Goal: Find specific page/section: Find specific page/section

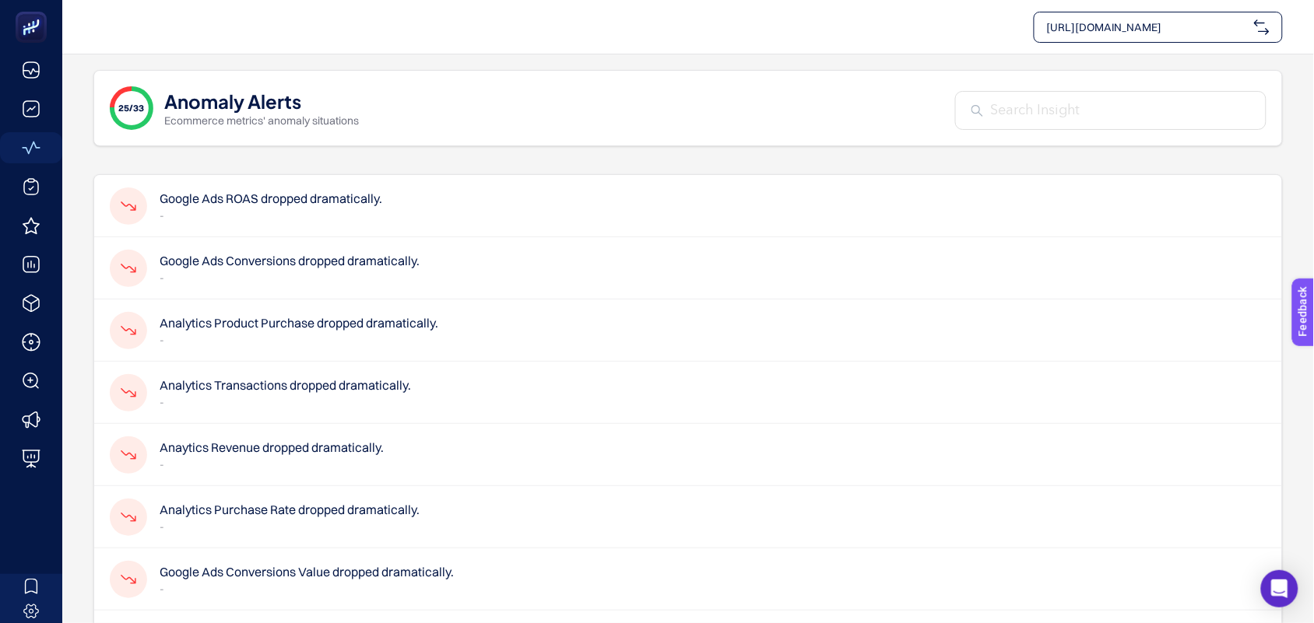
click at [150, 115] on div "25/33" at bounding box center [132, 108] width 44 height 44
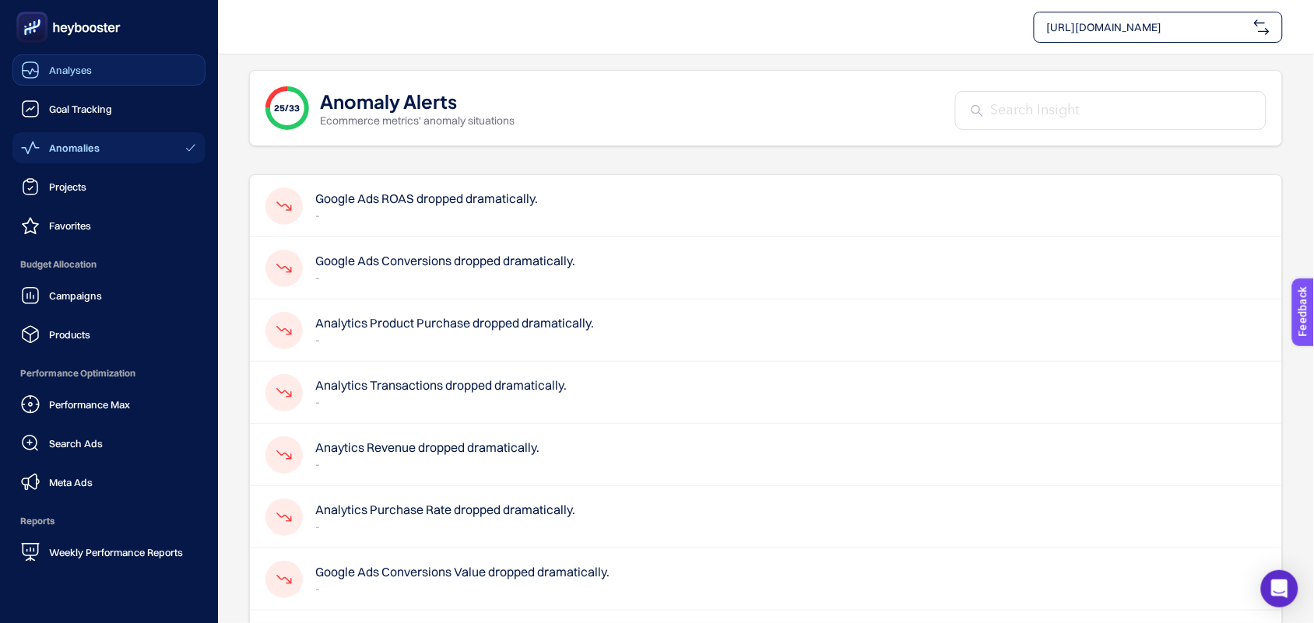
click at [63, 80] on link "Analyses" at bounding box center [108, 69] width 193 height 31
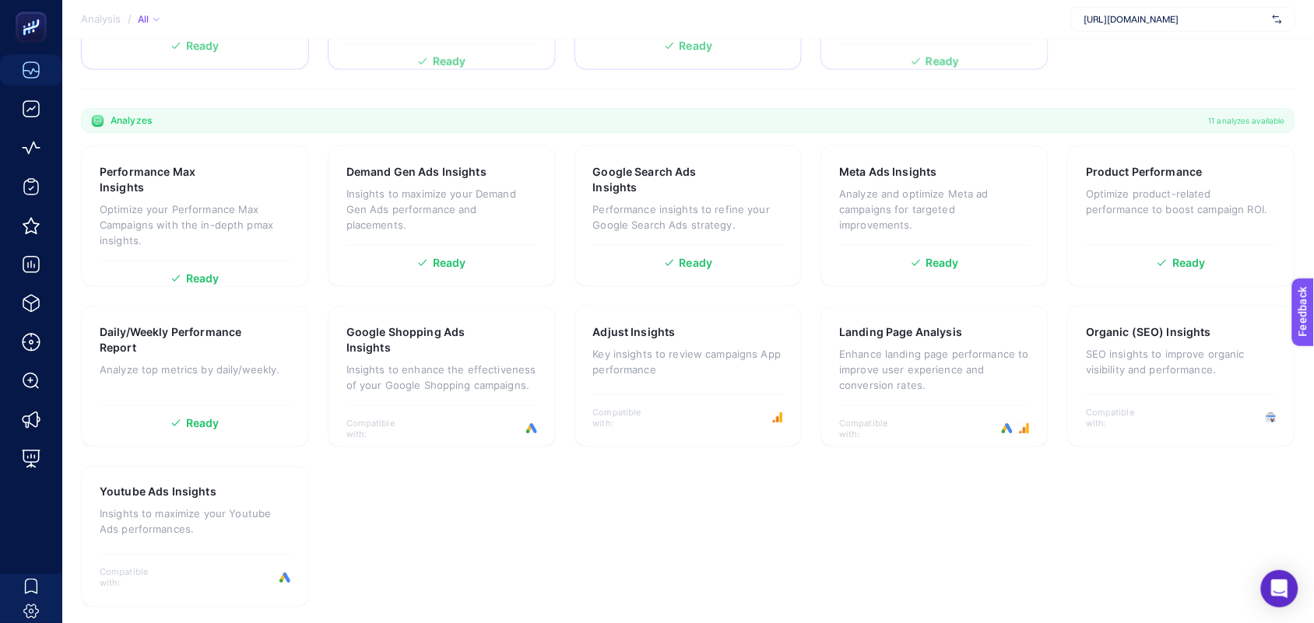
scroll to position [413, 0]
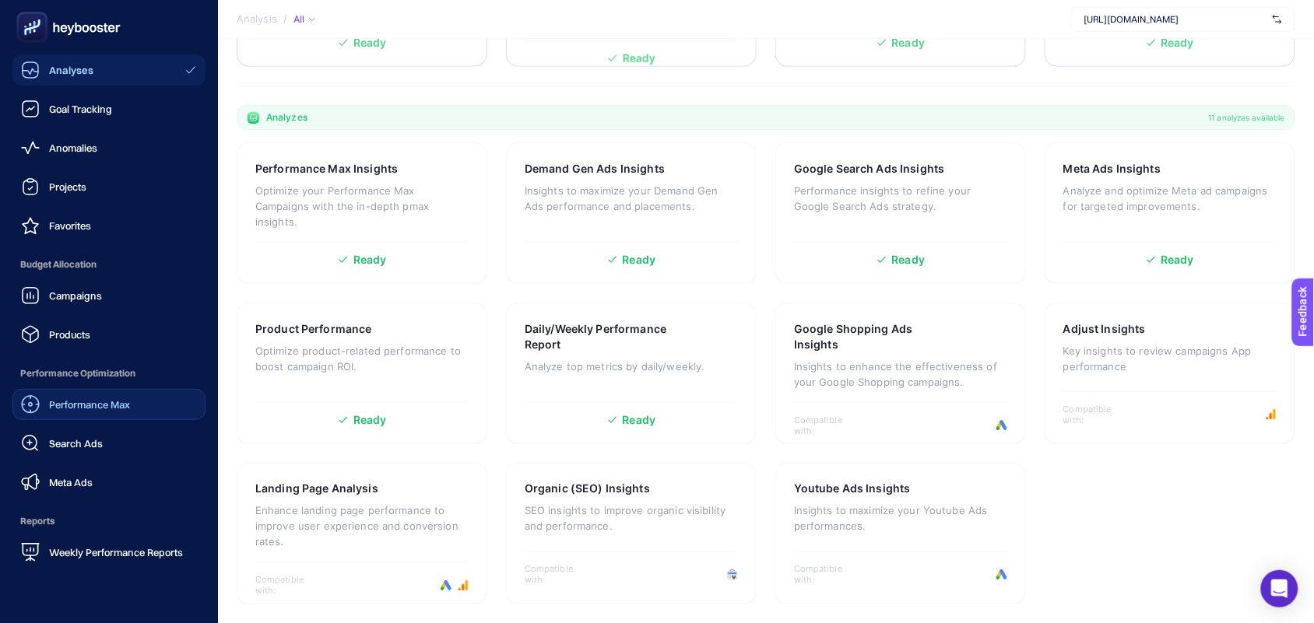
click at [98, 411] on div "Performance Max" at bounding box center [75, 404] width 109 height 19
